Goal: Information Seeking & Learning: Learn about a topic

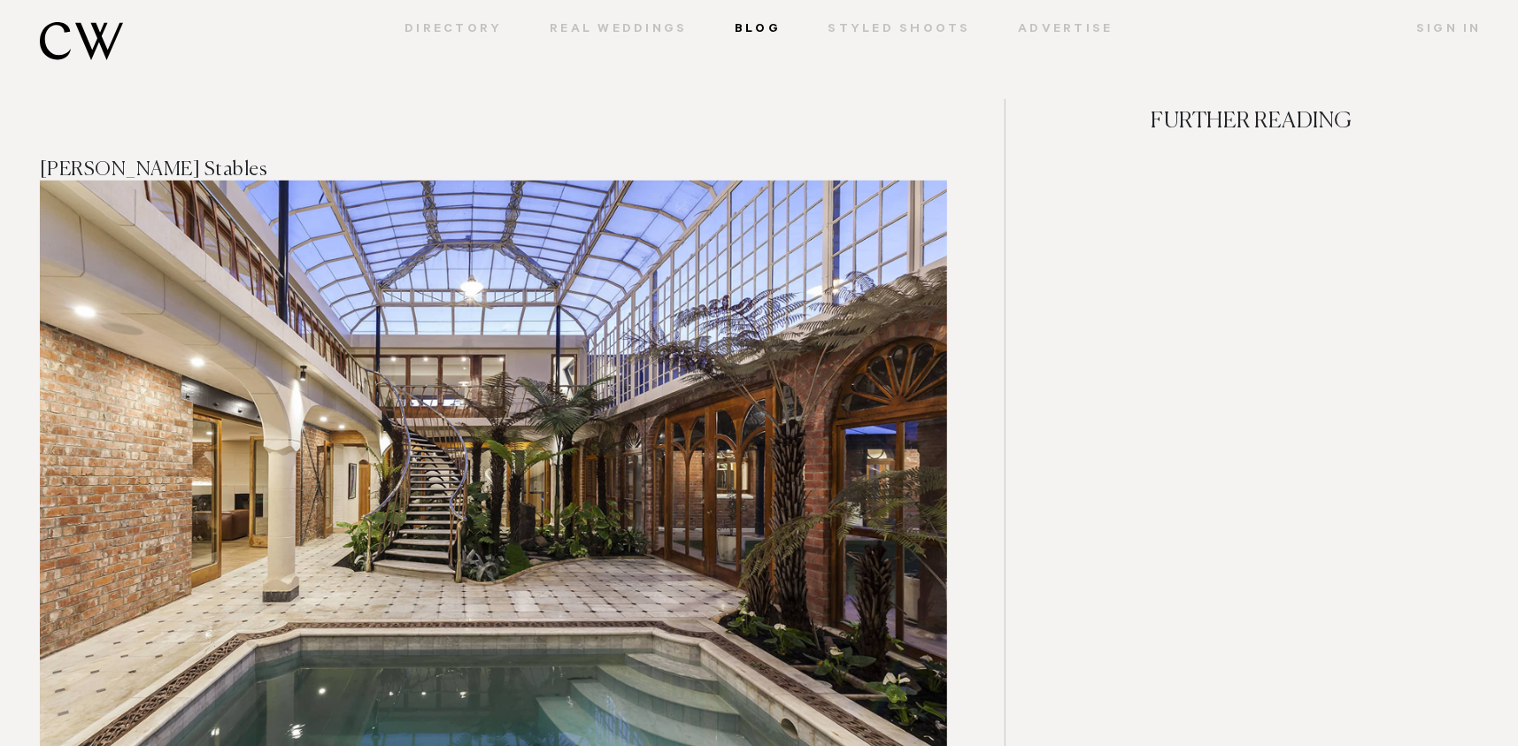
scroll to position [5309, 0]
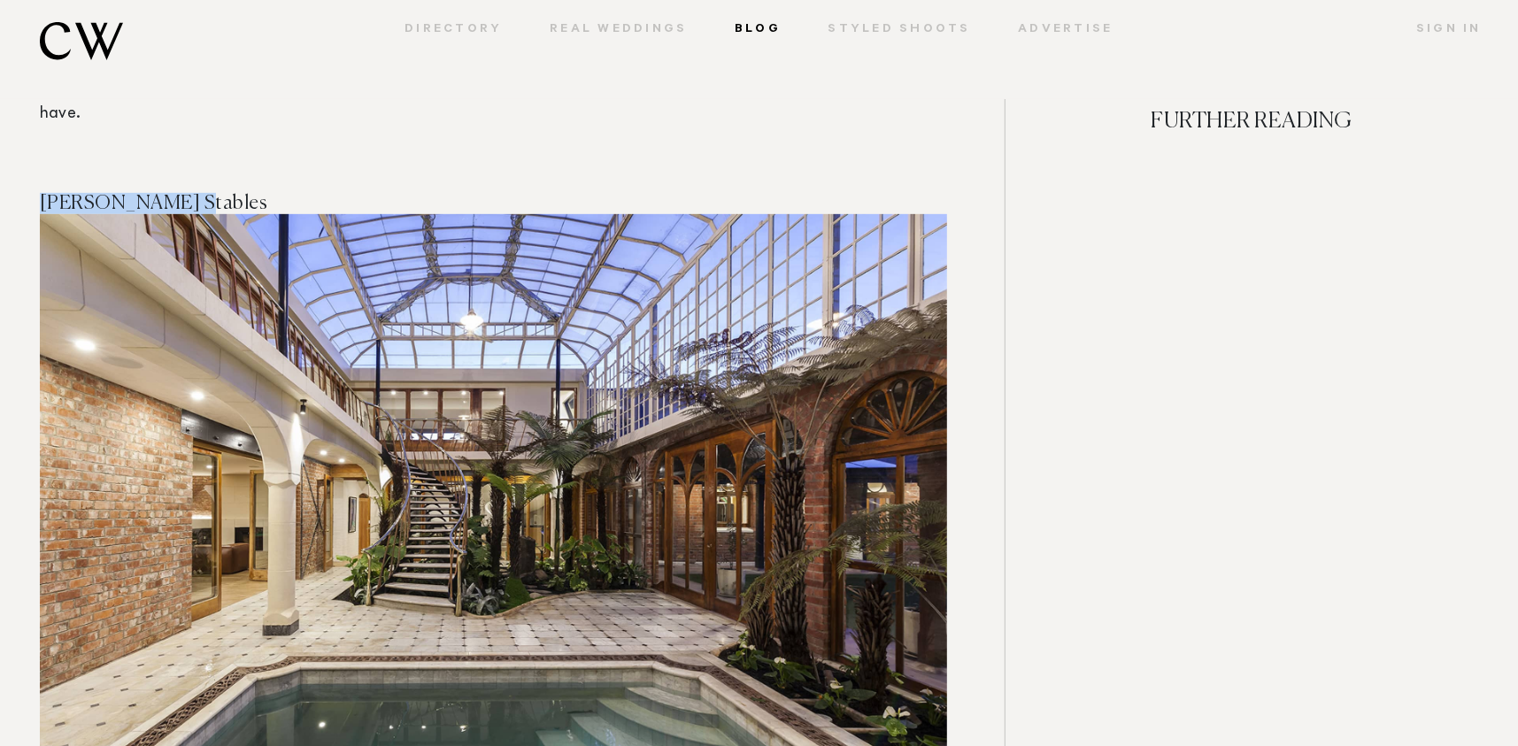
drag, startPoint x: 168, startPoint y: 178, endPoint x: 35, endPoint y: 178, distance: 133.6
copy span "[PERSON_NAME] Stables"
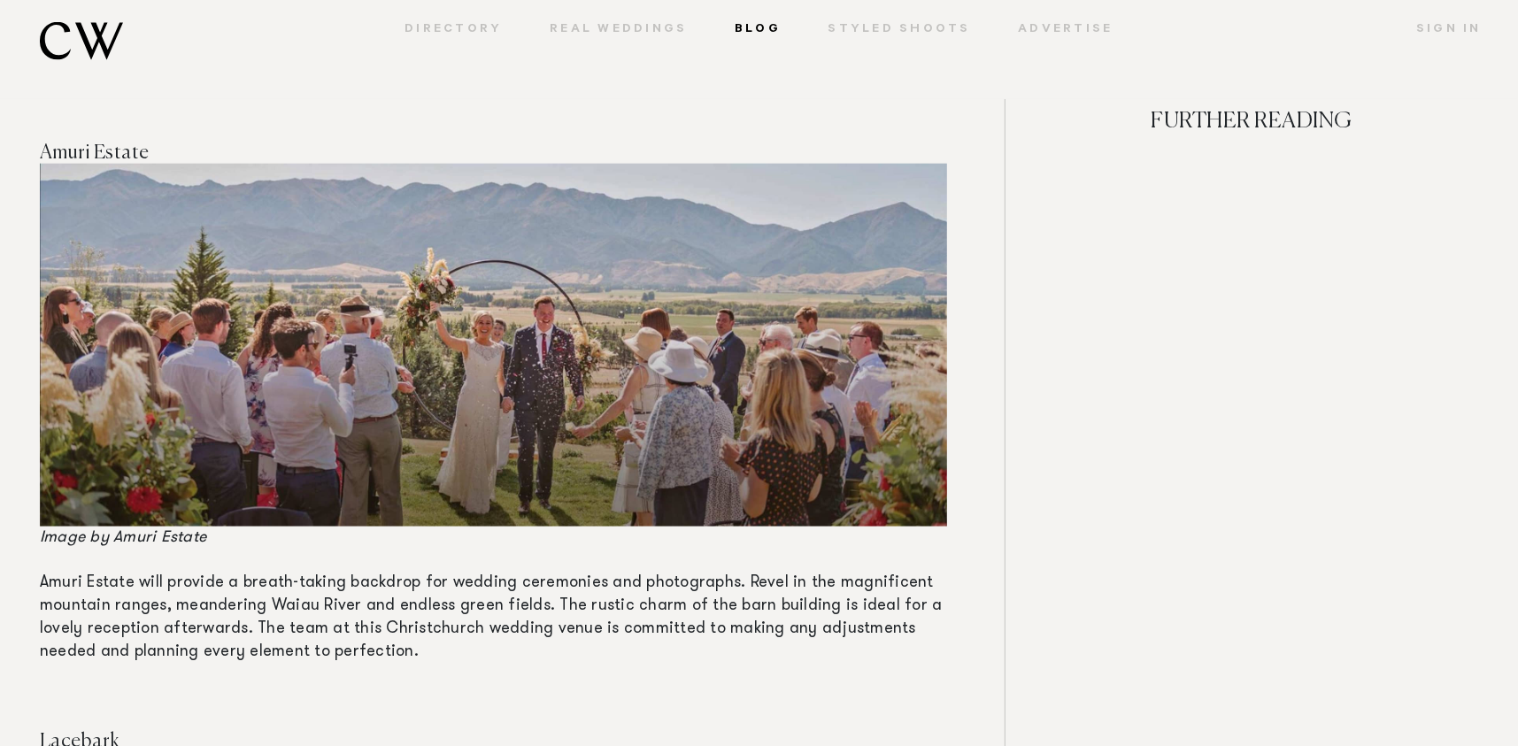
scroll to position [6194, 0]
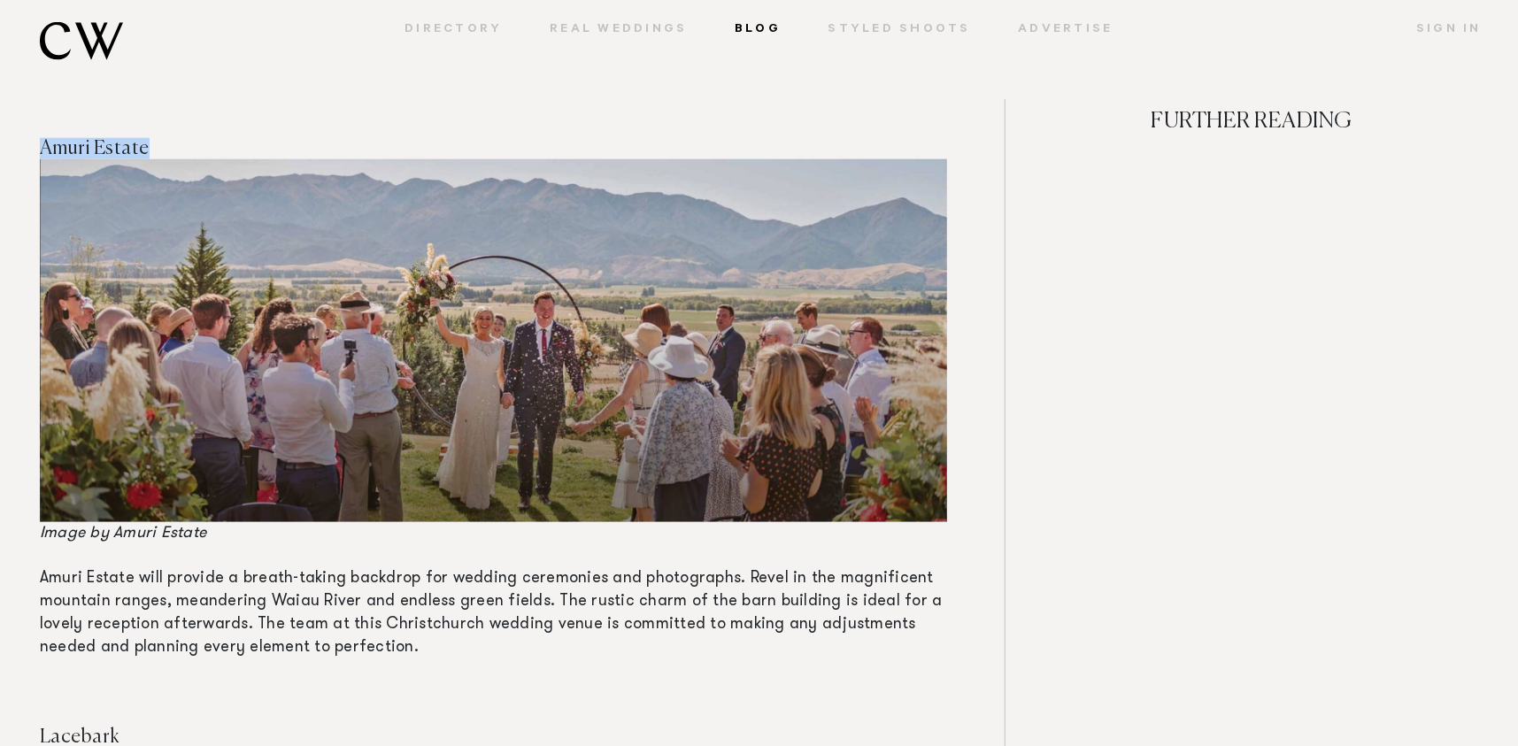
drag, startPoint x: 152, startPoint y: 119, endPoint x: 35, endPoint y: 117, distance: 116.8
copy span "Amuri Estate"
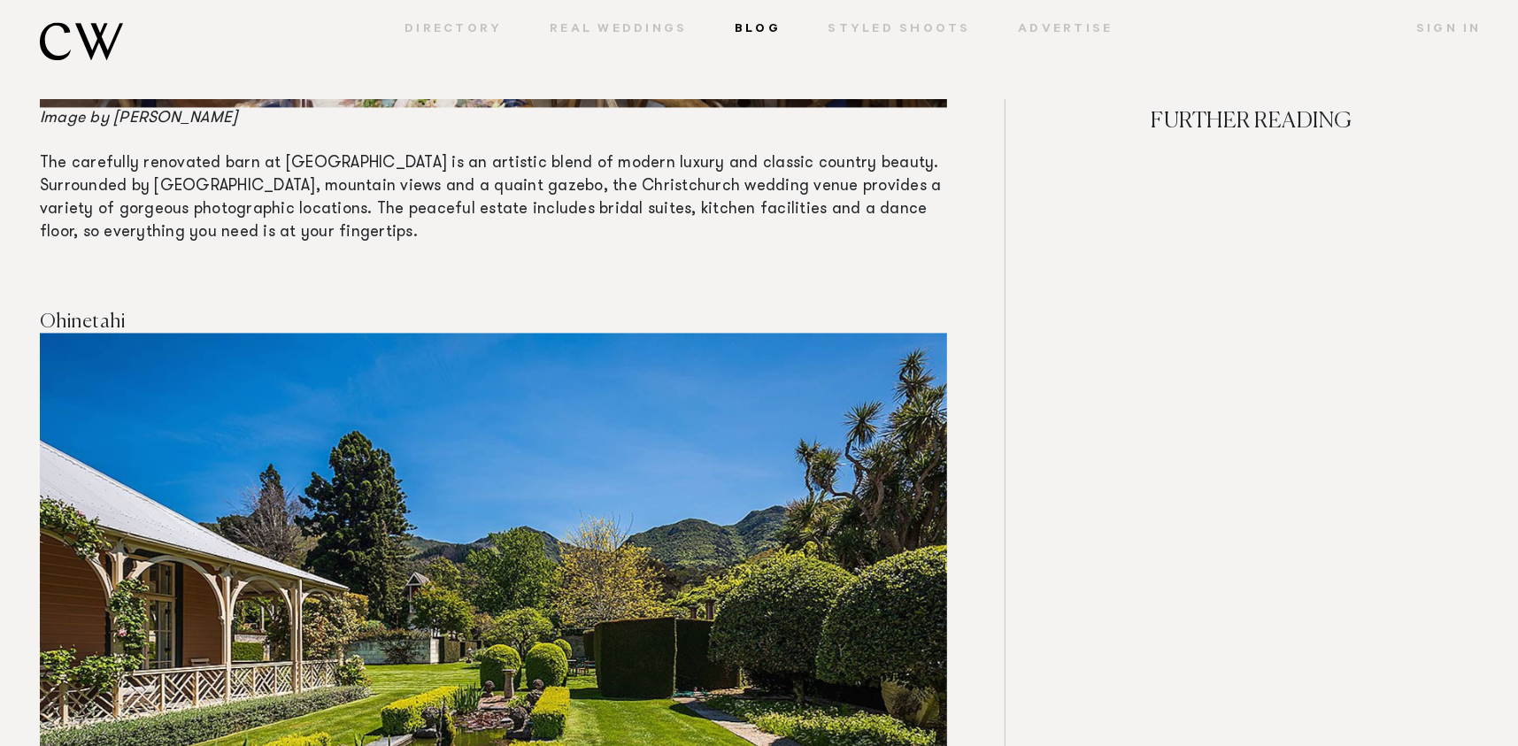
scroll to position [7345, 0]
drag, startPoint x: 130, startPoint y: 297, endPoint x: 35, endPoint y: 292, distance: 94.8
click at [35, 292] on div "The Top Christchurch Luxury Wedding Venues — By [PERSON_NAME] [DATE] The stunni…" at bounding box center [512, 664] width 985 height 15597
copy span "Ohinetahi"
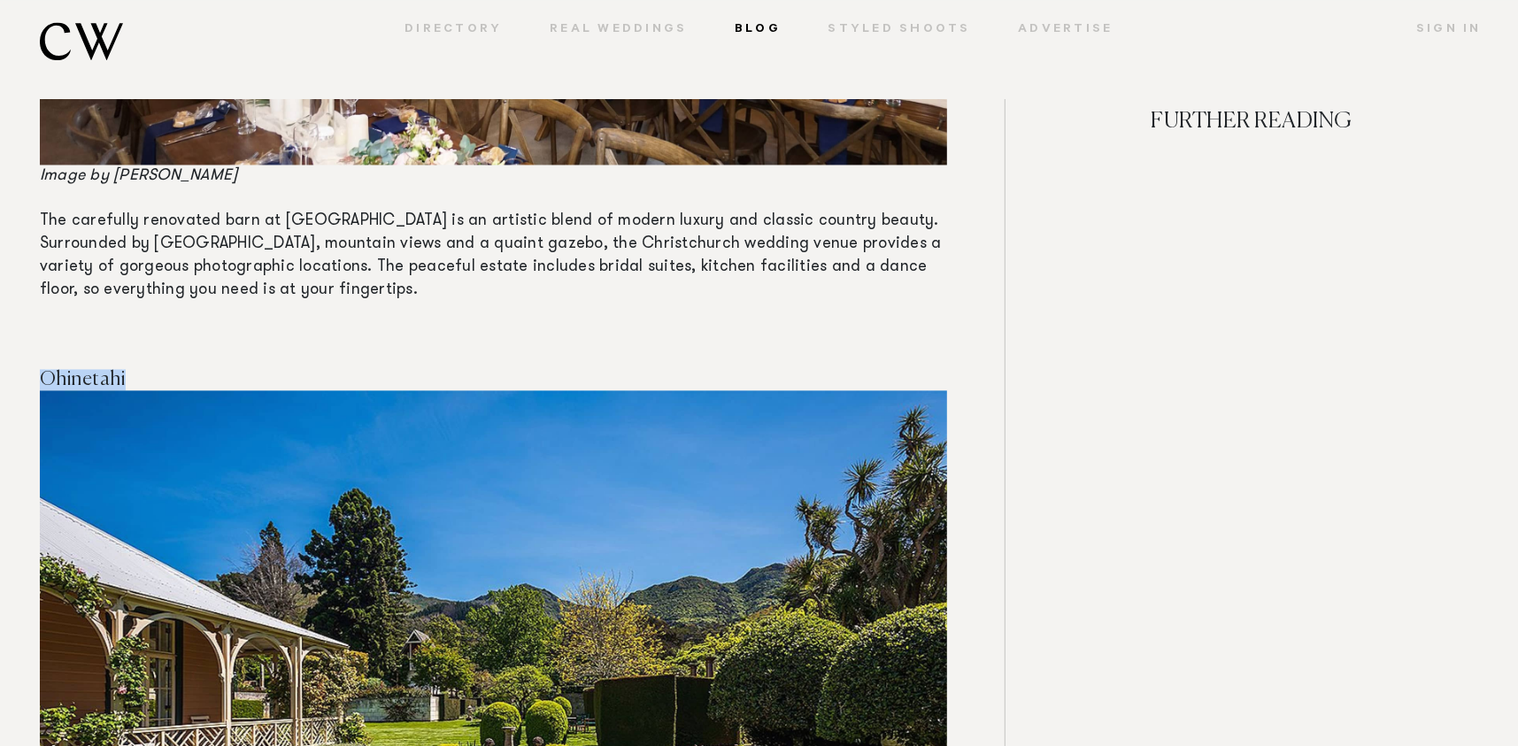
scroll to position [7256, 0]
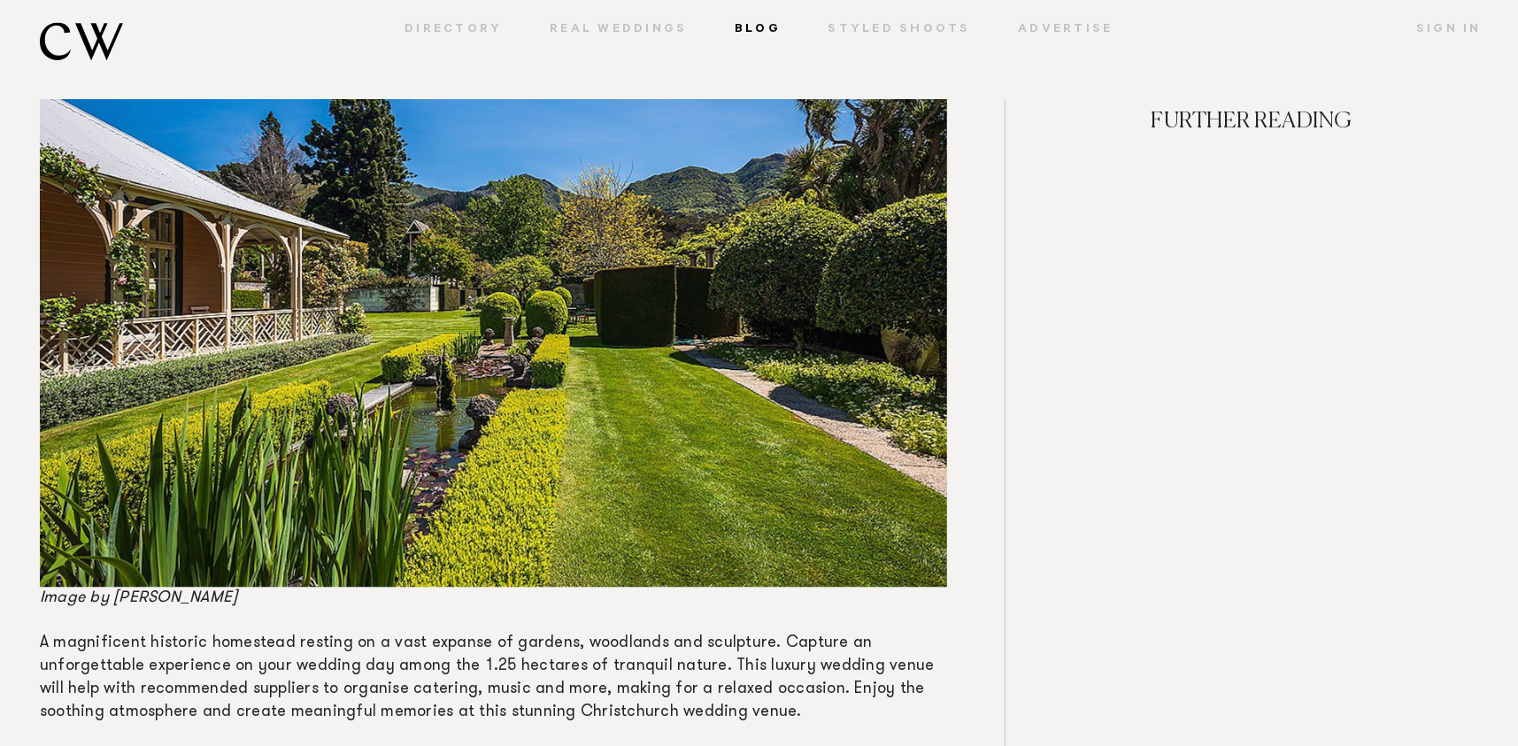
scroll to position [7522, 0]
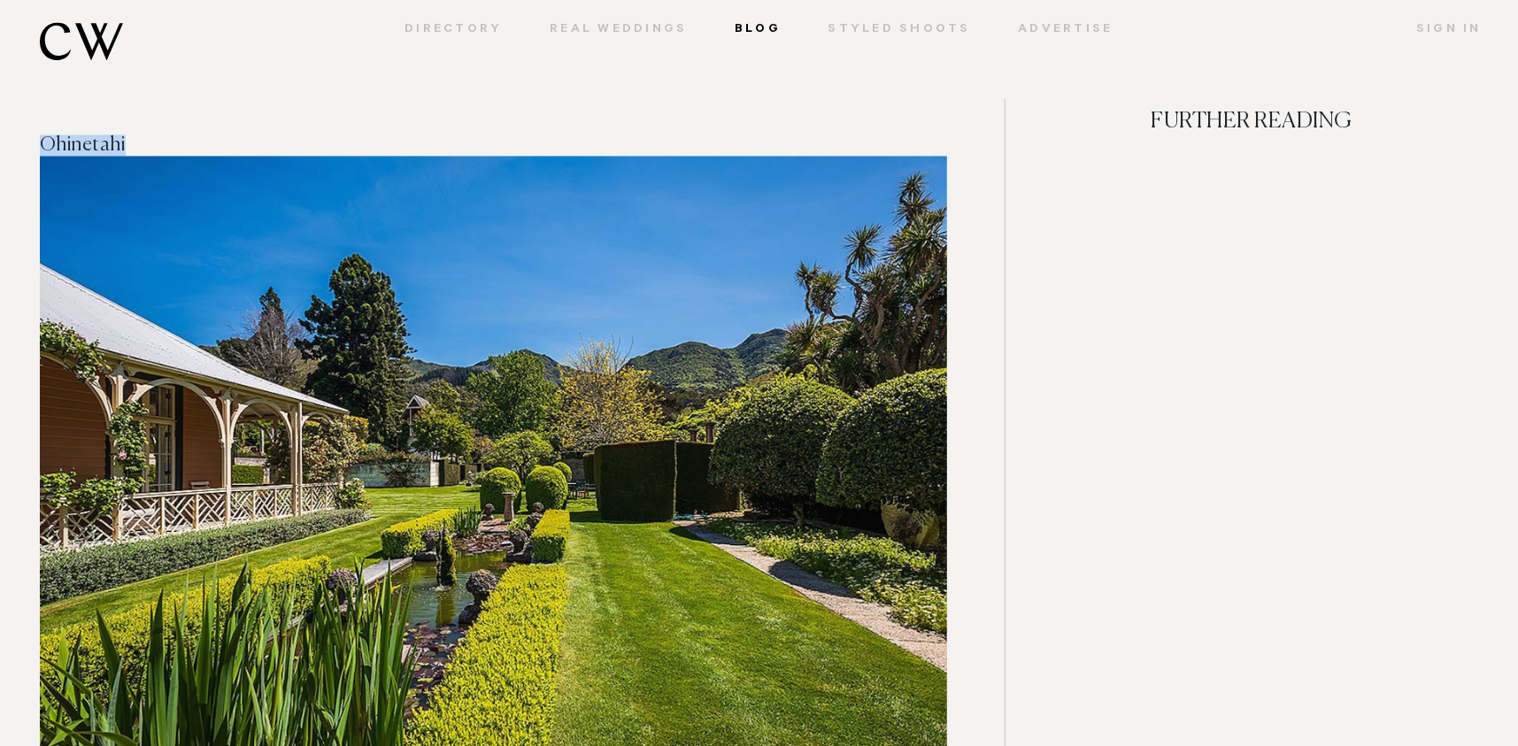
drag, startPoint x: 134, startPoint y: 120, endPoint x: 22, endPoint y: 118, distance: 111.5
click at [22, 118] on div "The Top Christchurch Luxury Wedding Venues — By [PERSON_NAME] [DATE] The stunni…" at bounding box center [512, 487] width 985 height 15597
copy span "Ohinetahi"
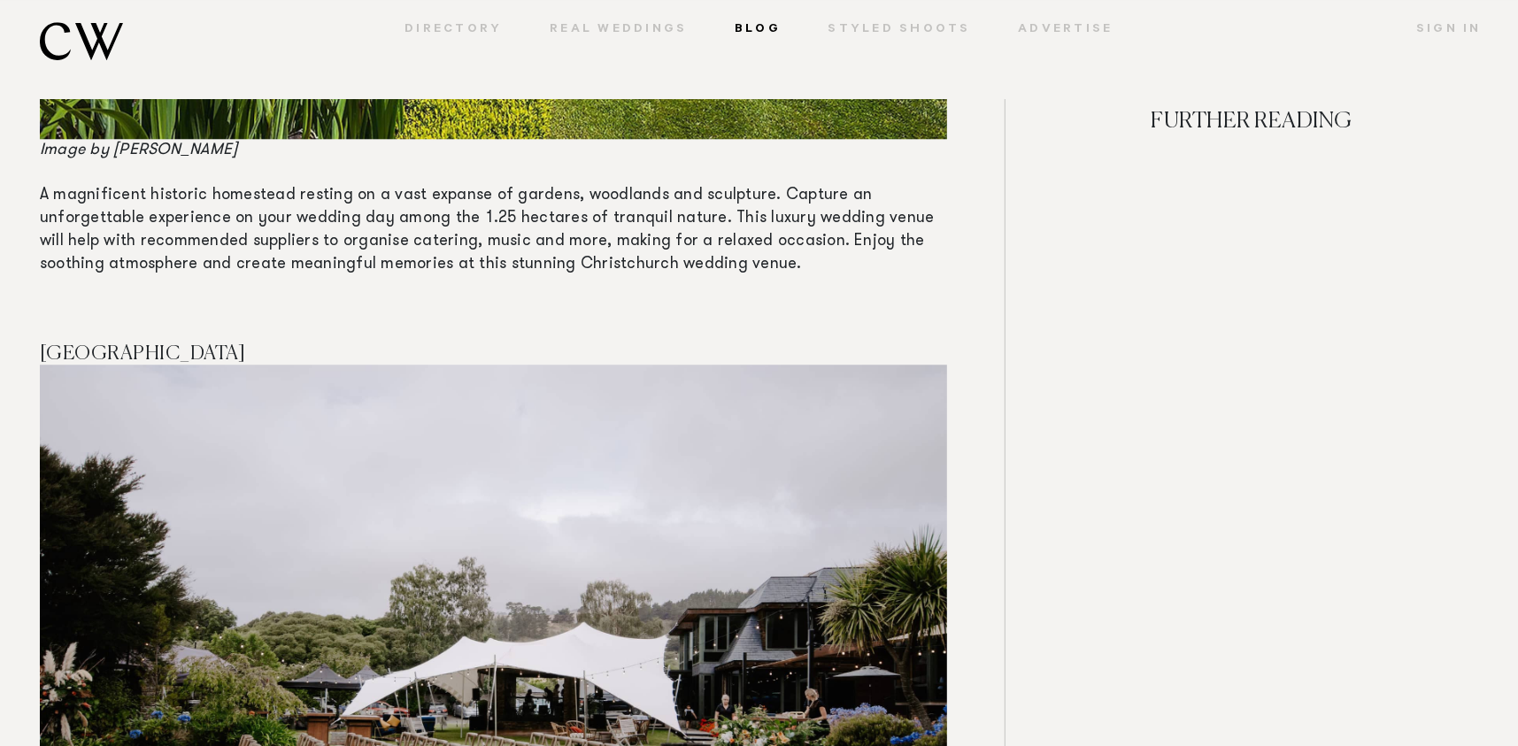
scroll to position [8141, 0]
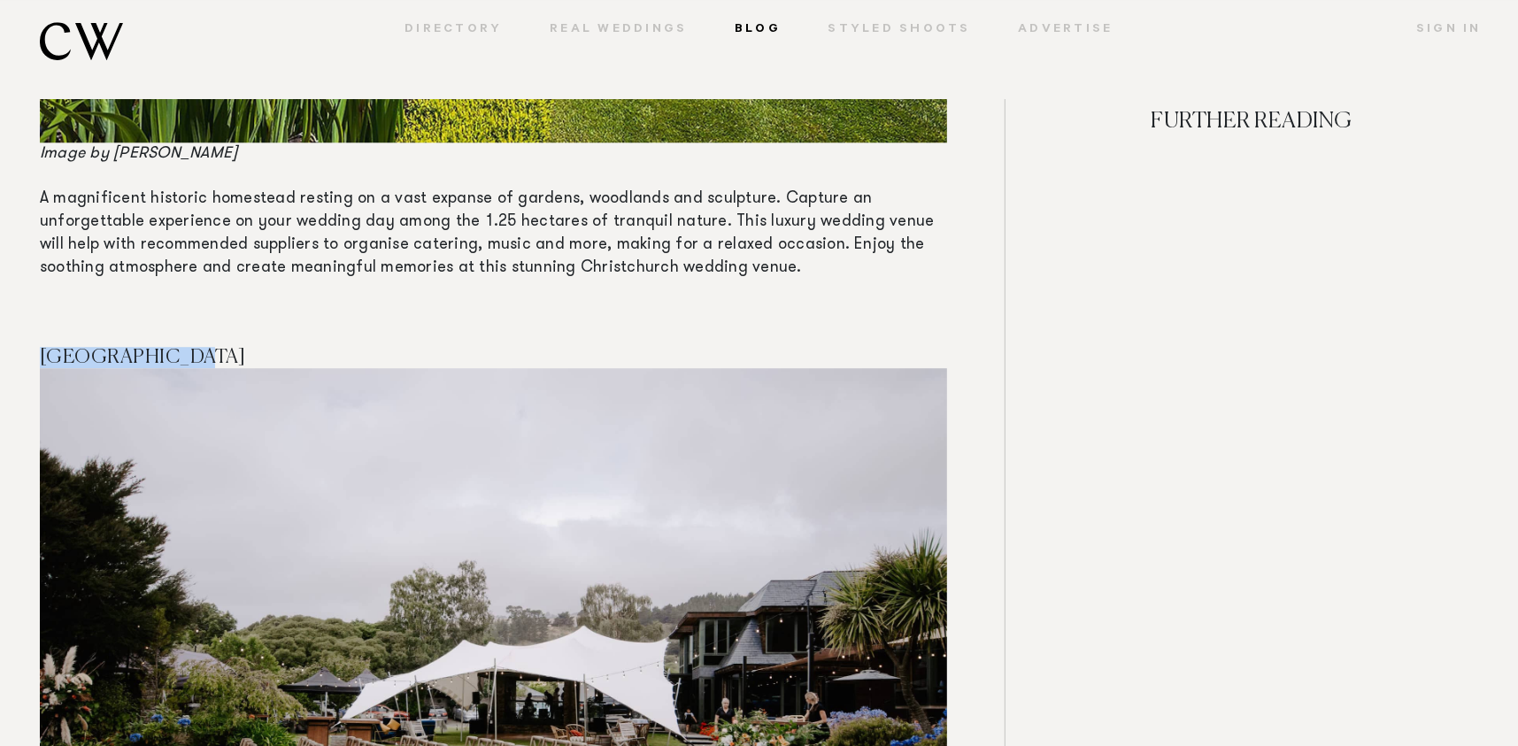
drag, startPoint x: 186, startPoint y: 332, endPoint x: 63, endPoint y: 300, distance: 127.1
click at [63, 300] on div "With the venue playing a significant role in the overall style and flow of your…" at bounding box center [493, 114] width 907 height 15062
copy div "[GEOGRAPHIC_DATA]"
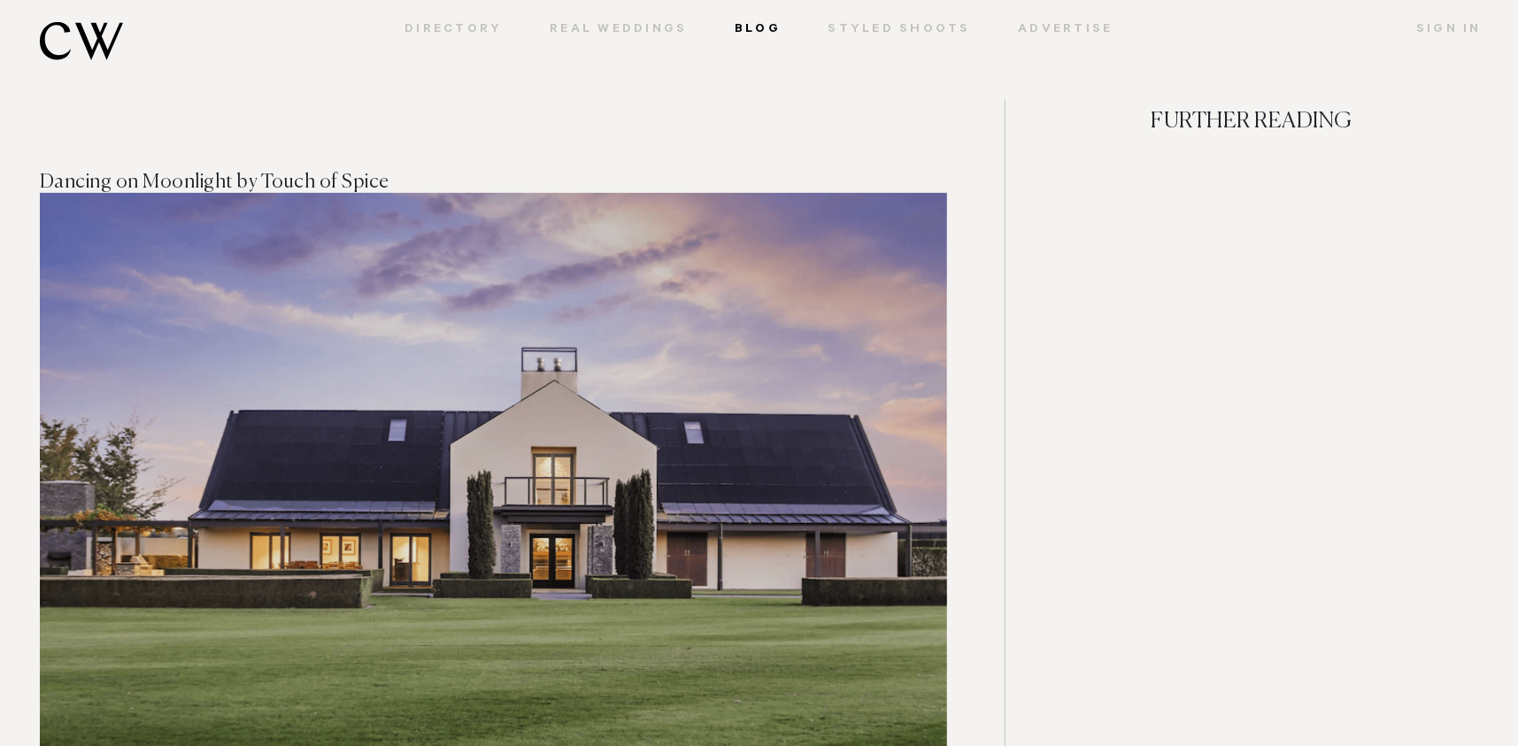
scroll to position [9999, 0]
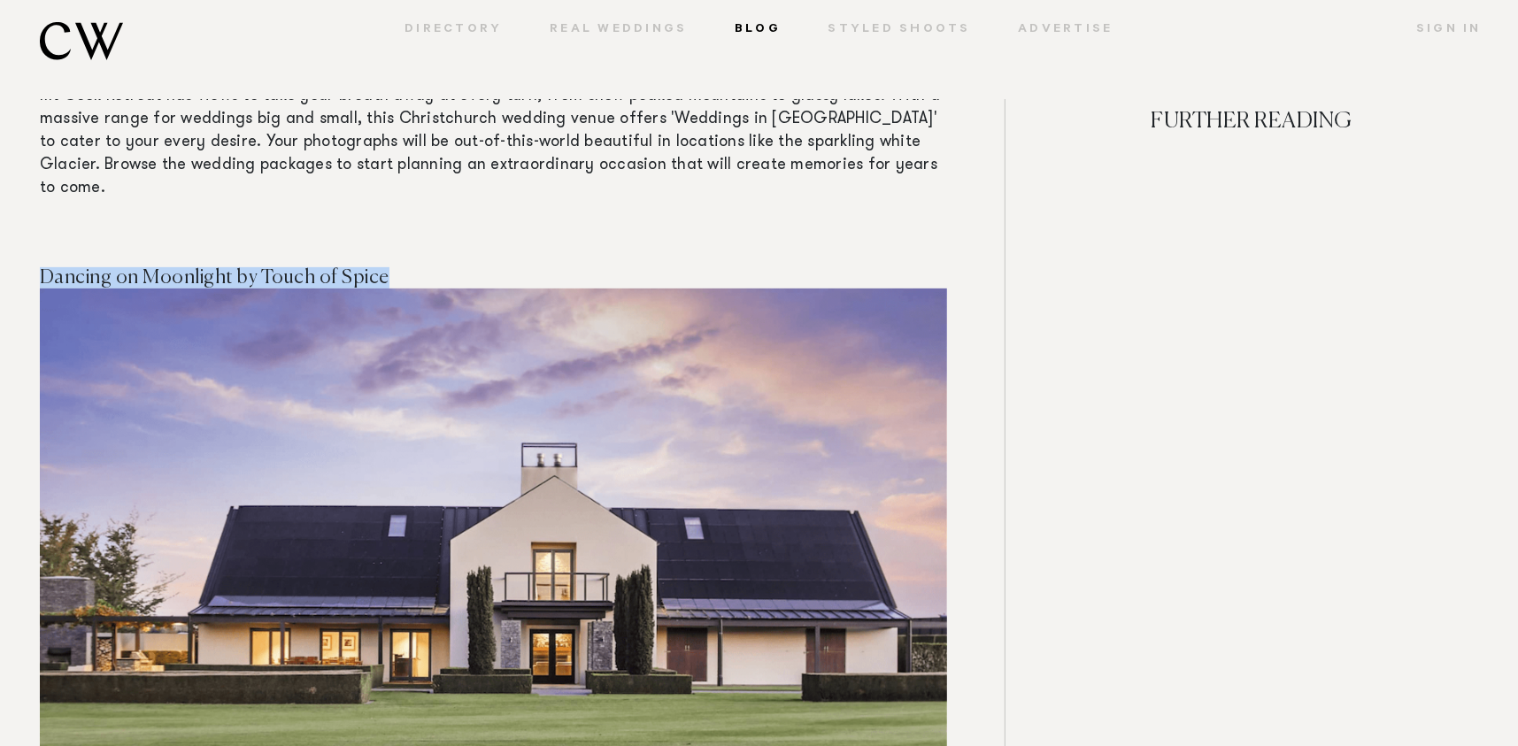
drag, startPoint x: 384, startPoint y: 204, endPoint x: 35, endPoint y: 181, distance: 349.4
copy span "Dancing on Moonlight by Touch of Spice"
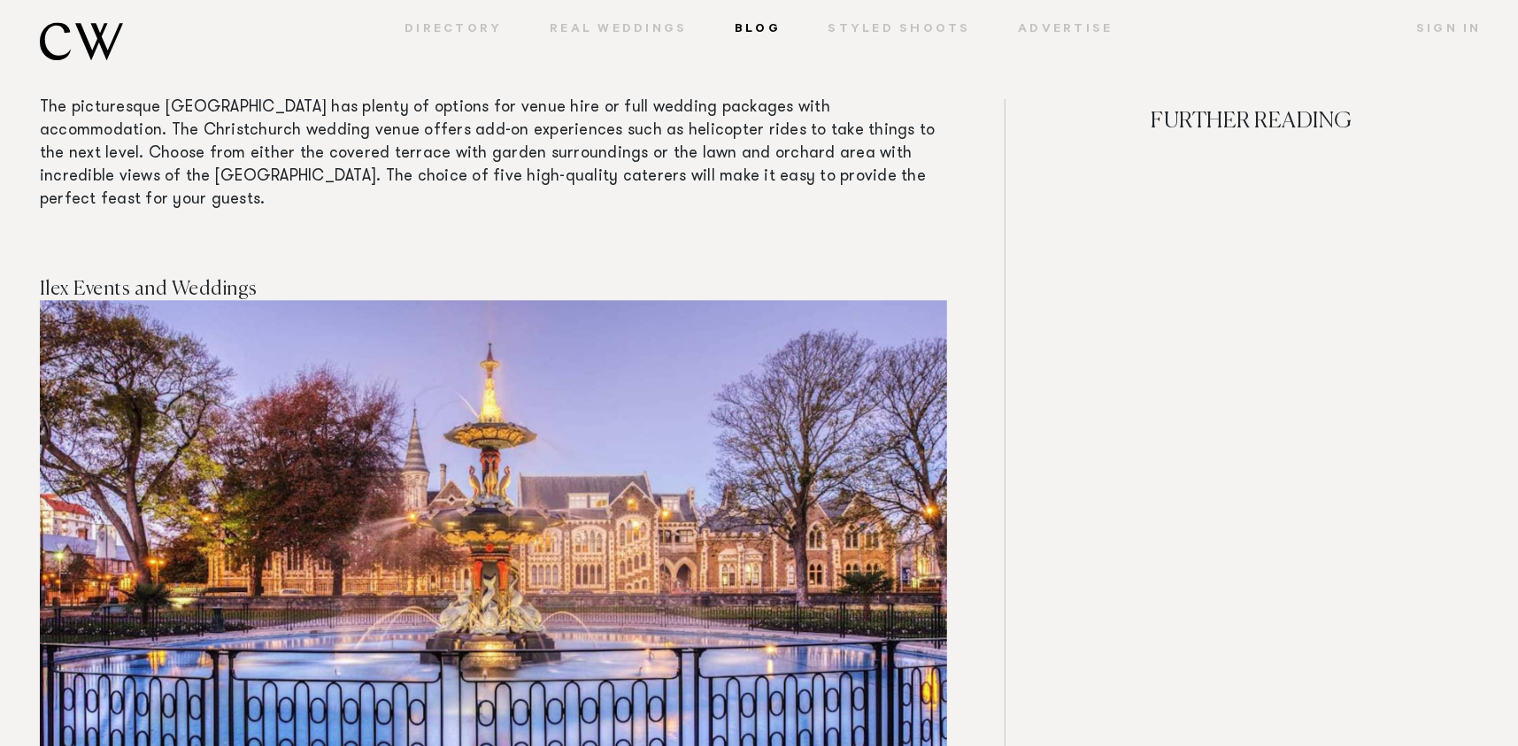
scroll to position [12477, 0]
drag, startPoint x: 257, startPoint y: 190, endPoint x: 37, endPoint y: 172, distance: 220.2
copy span "Ilex Events and Weddings"
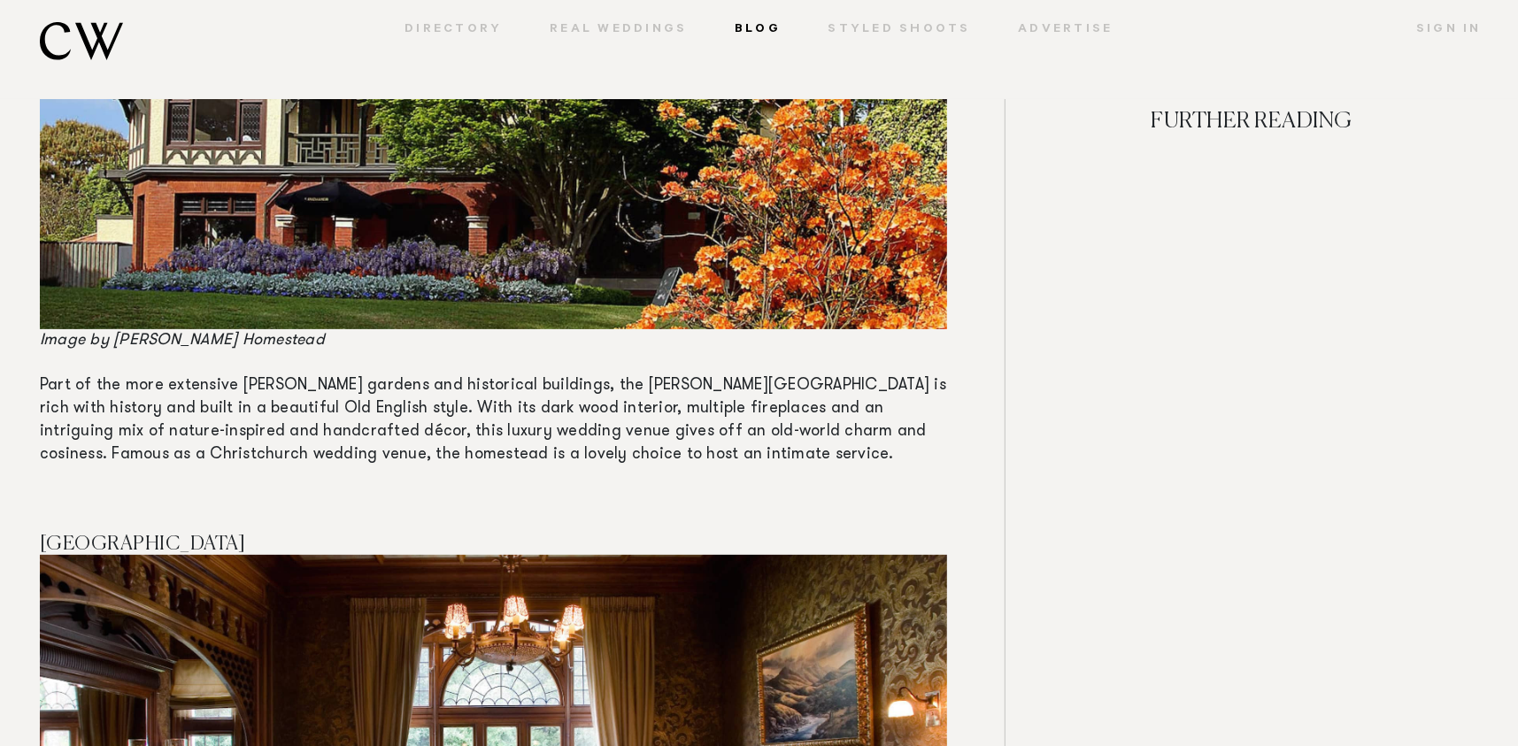
scroll to position [14106, 0]
